Goal: Task Accomplishment & Management: Manage account settings

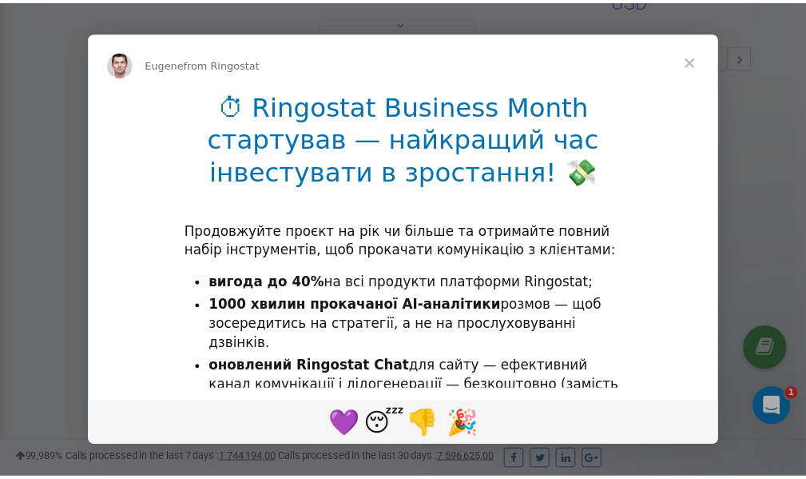
scroll to position [478, 0]
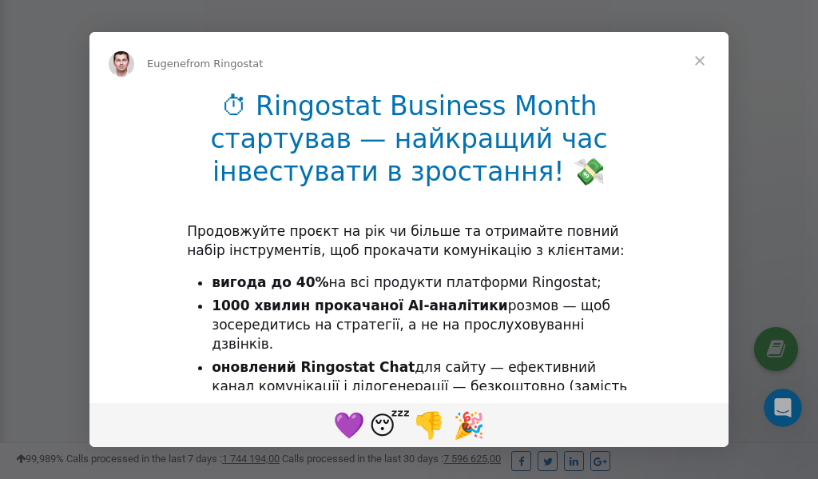
click at [704, 58] on span "Close" at bounding box center [700, 61] width 58 height 58
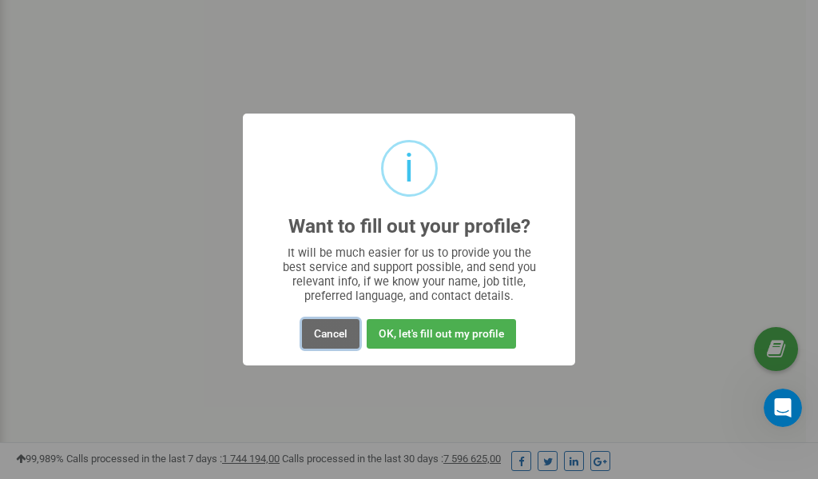
click at [342, 331] on button "Cancel" at bounding box center [331, 334] width 58 height 30
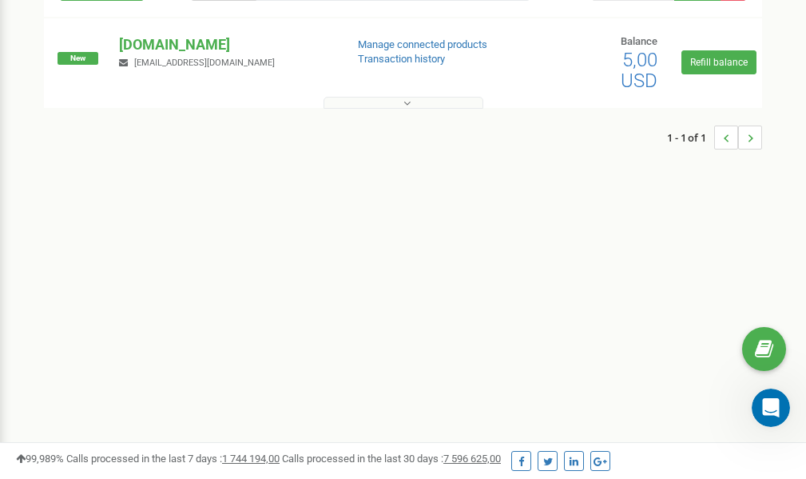
scroll to position [0, 0]
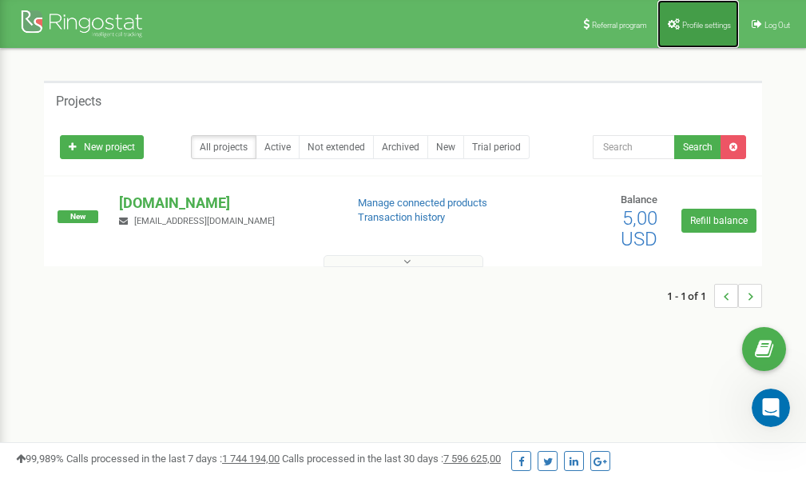
click at [703, 23] on span "Profile settings" at bounding box center [706, 25] width 49 height 9
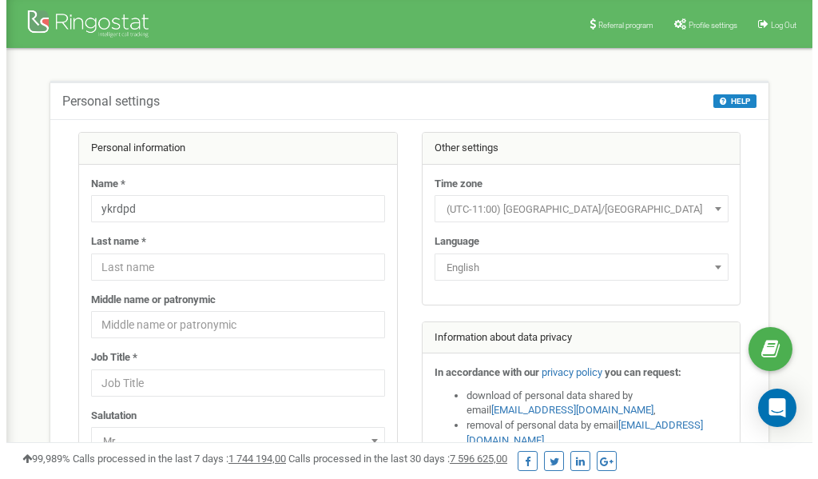
scroll to position [80, 0]
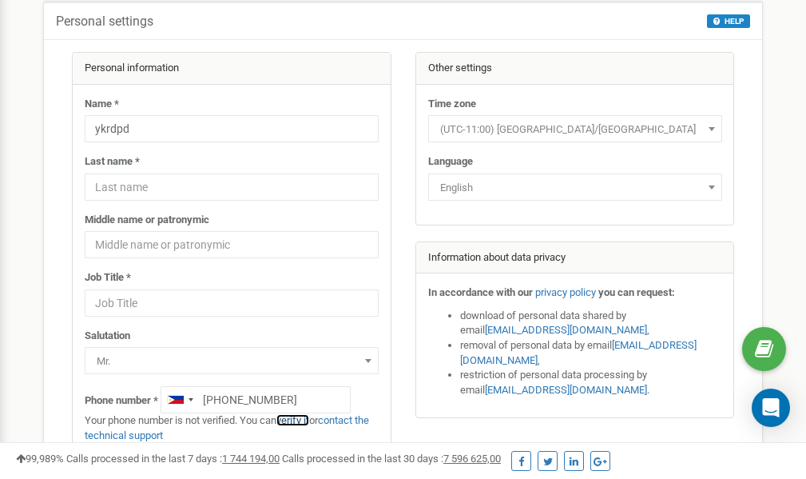
click at [301, 419] on link "verify it" at bounding box center [292, 420] width 33 height 12
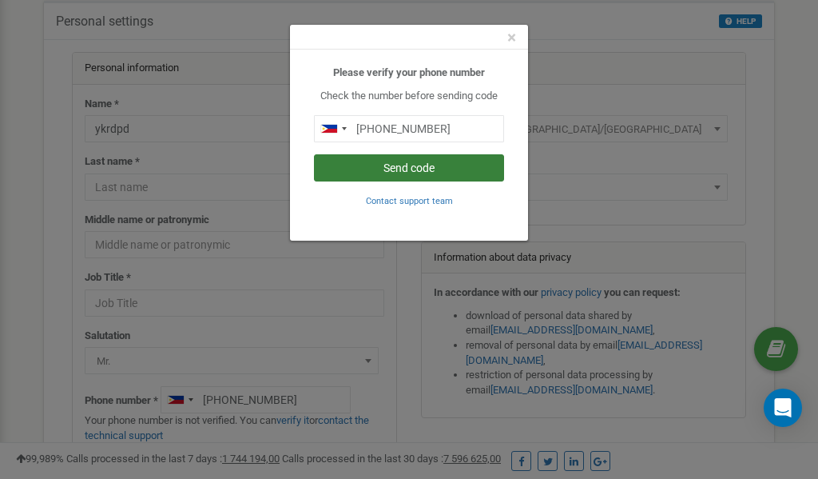
click at [400, 167] on button "Send code" at bounding box center [409, 167] width 190 height 27
